Goal: Task Accomplishment & Management: Manage account settings

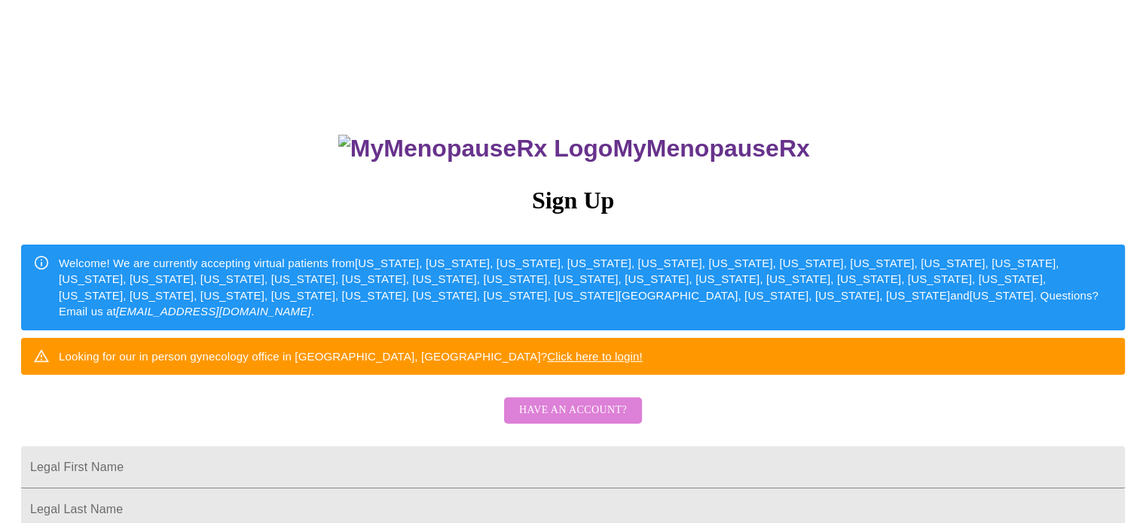
click at [590, 420] on span "Have an account?" at bounding box center [573, 410] width 108 height 19
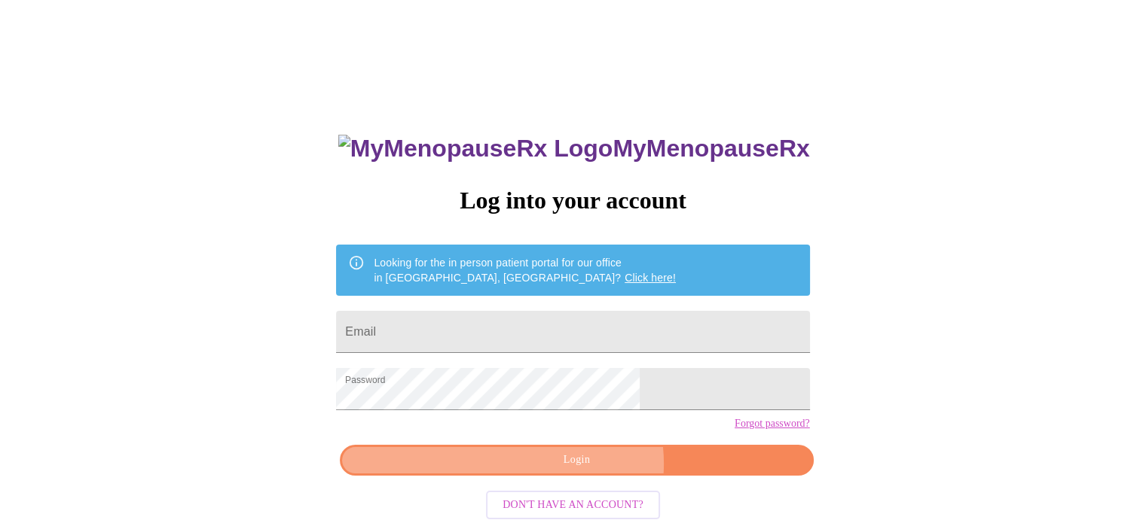
click at [586, 470] on span "Login" at bounding box center [576, 460] width 438 height 19
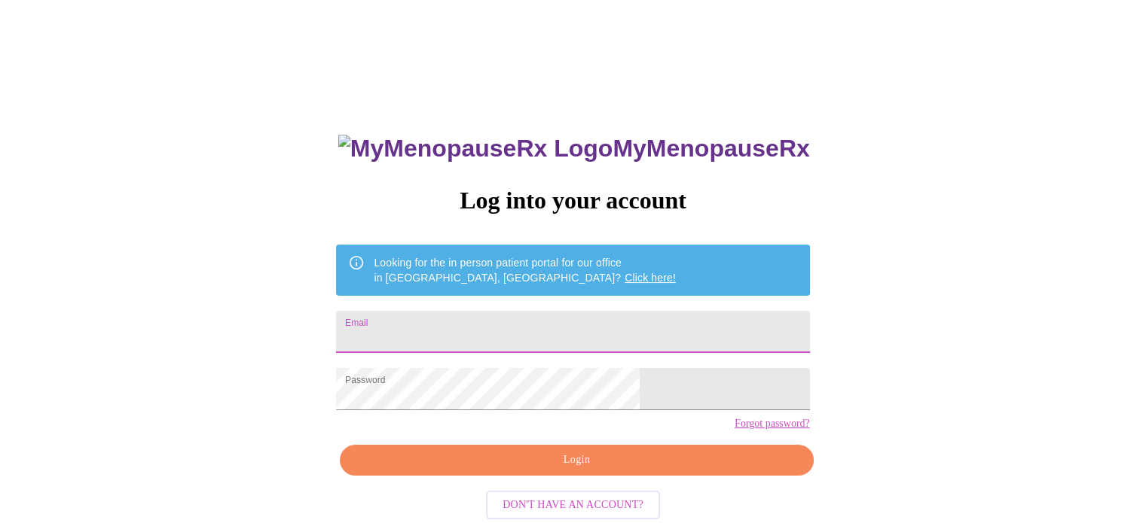
click at [498, 328] on input "Email" at bounding box center [572, 332] width 473 height 42
type input "ljable@comcast.net"
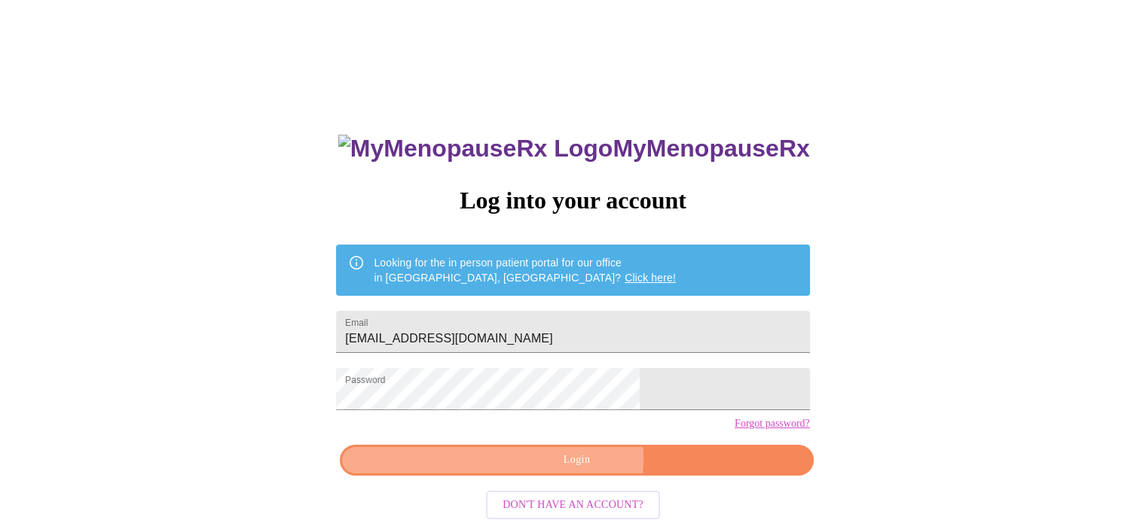
click at [557, 470] on span "Login" at bounding box center [576, 460] width 438 height 19
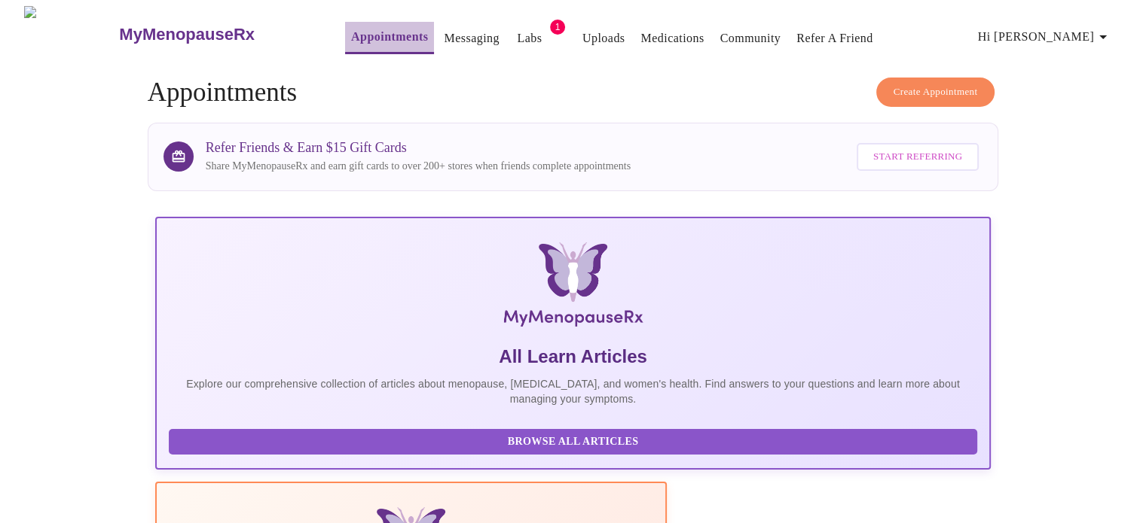
click at [356, 27] on link "Appointments" at bounding box center [389, 36] width 77 height 21
click at [453, 29] on link "Messaging" at bounding box center [471, 38] width 55 height 21
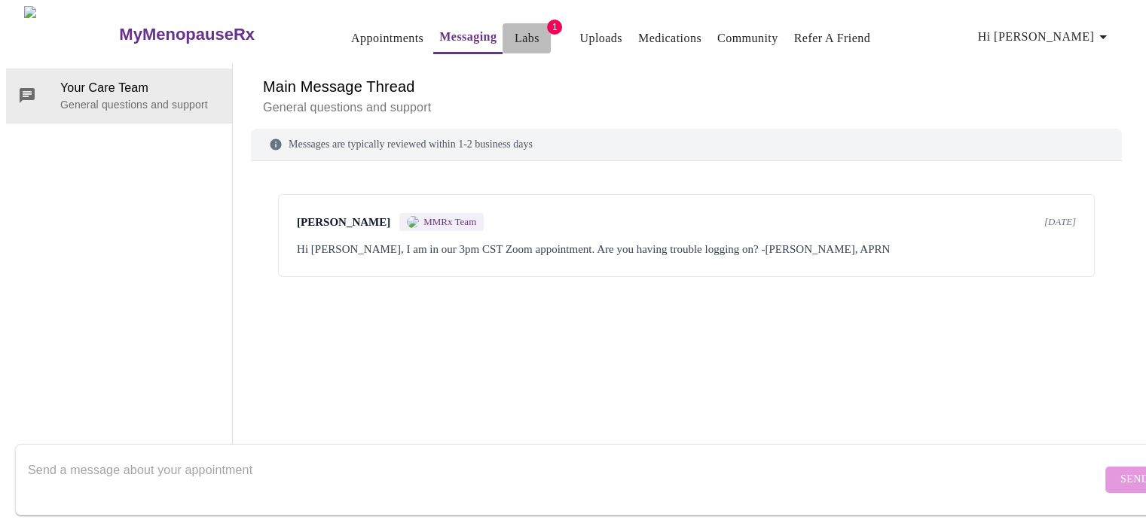
click at [514, 34] on link "Labs" at bounding box center [526, 38] width 25 height 21
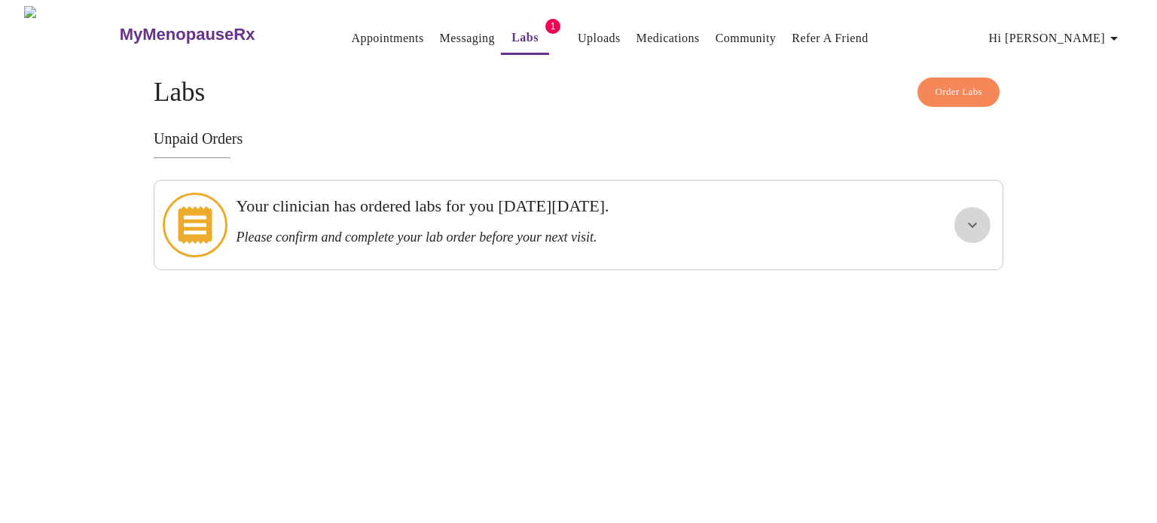
click at [972, 216] on icon "show more" at bounding box center [972, 225] width 18 height 18
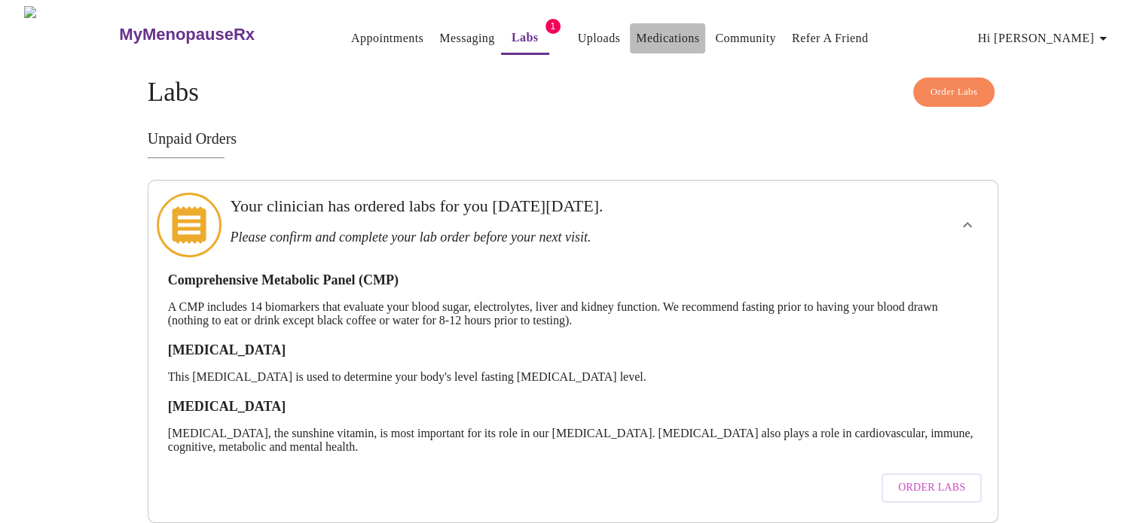
click at [646, 35] on link "Medications" at bounding box center [667, 38] width 63 height 21
